Goal: Find specific page/section: Find specific page/section

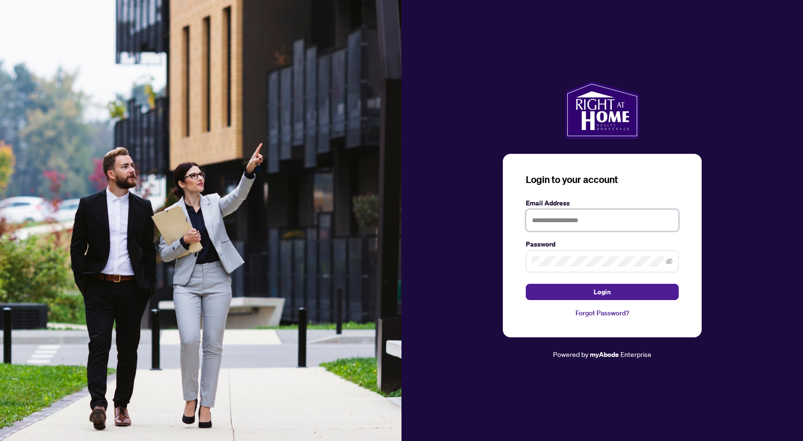
click at [610, 223] on input "text" at bounding box center [602, 220] width 153 height 22
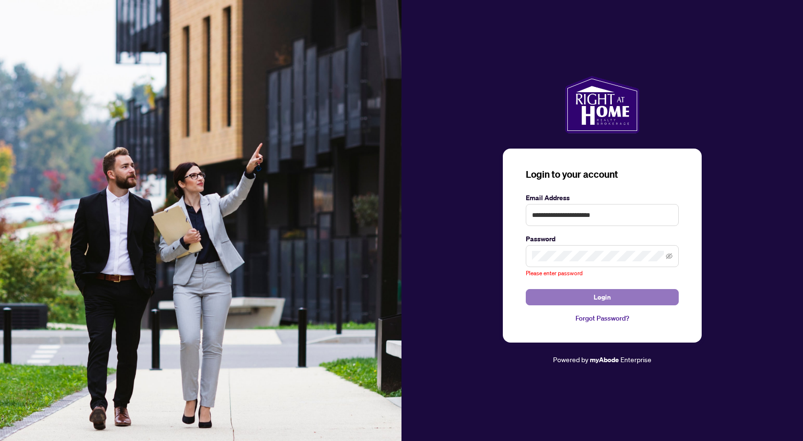
click at [591, 293] on button "Login" at bounding box center [602, 297] width 153 height 16
click at [579, 262] on span at bounding box center [602, 256] width 153 height 22
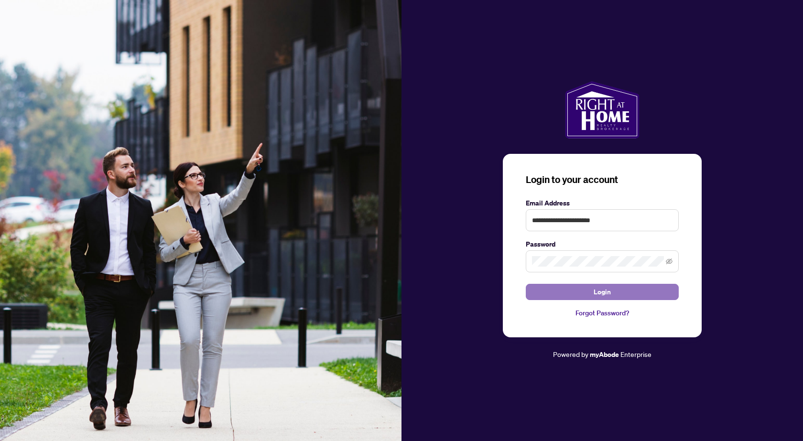
click at [603, 287] on span "Login" at bounding box center [602, 292] width 17 height 15
click at [633, 216] on input "**********" at bounding box center [602, 220] width 153 height 22
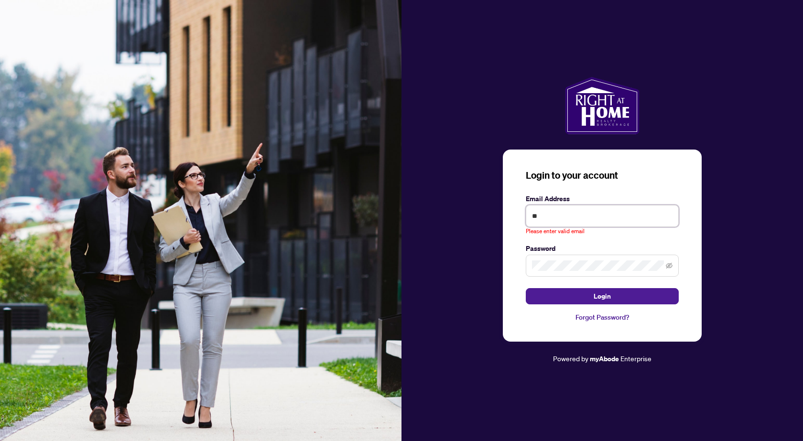
type input "*"
type input "**********"
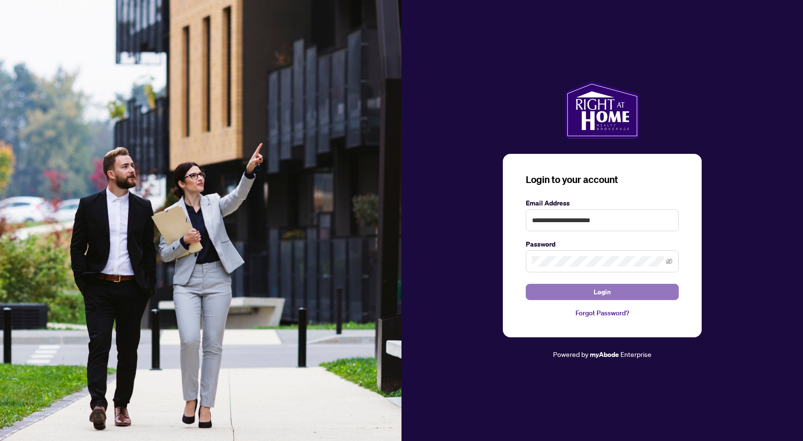
click at [623, 296] on button "Login" at bounding box center [602, 292] width 153 height 16
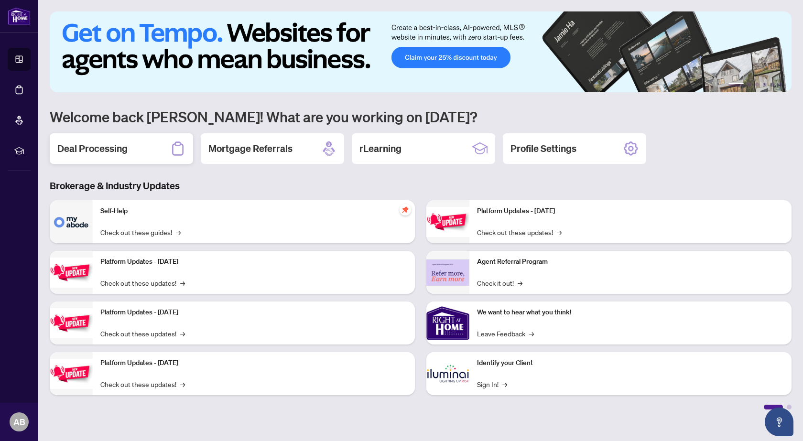
click at [116, 142] on h2 "Deal Processing" at bounding box center [92, 148] width 70 height 13
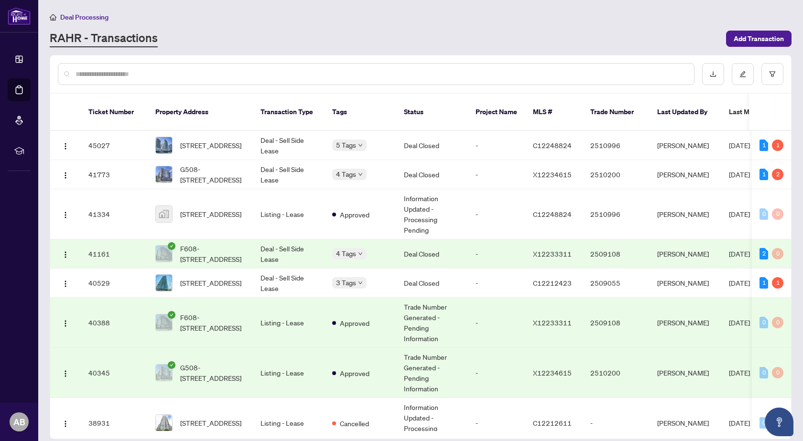
click at [460, 241] on td "Deal Closed" at bounding box center [432, 254] width 72 height 29
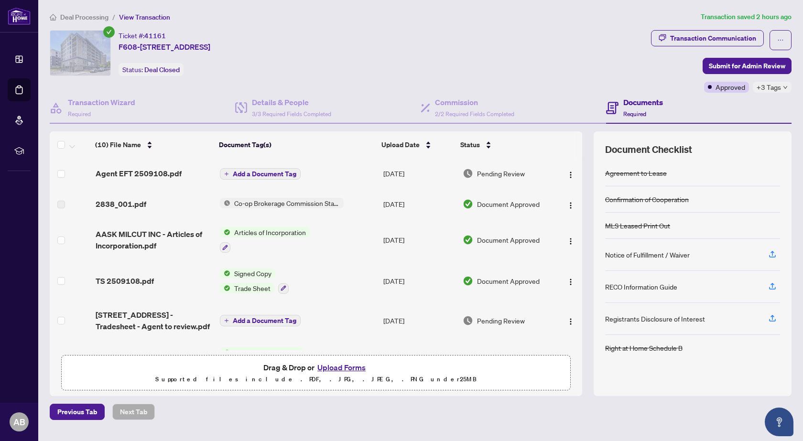
click at [260, 201] on span "Co-op Brokerage Commission Statement" at bounding box center [286, 203] width 113 height 11
click at [153, 168] on span "Agent EFT 2509108.pdf" at bounding box center [139, 173] width 86 height 11
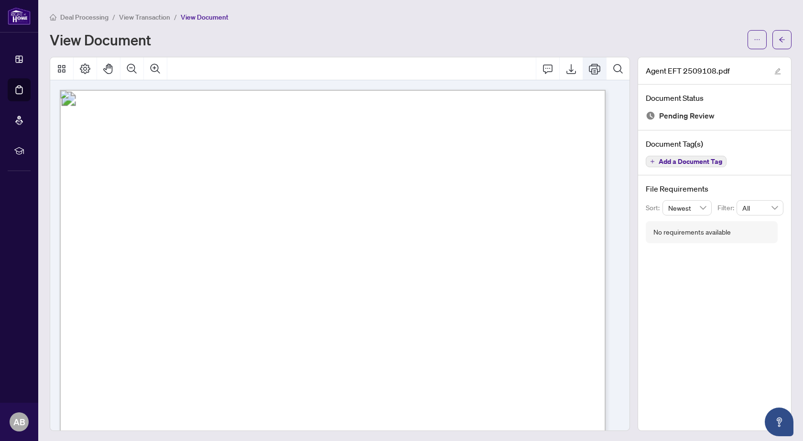
click at [589, 67] on icon "Print" at bounding box center [594, 68] width 11 height 11
